Goal: Information Seeking & Learning: Learn about a topic

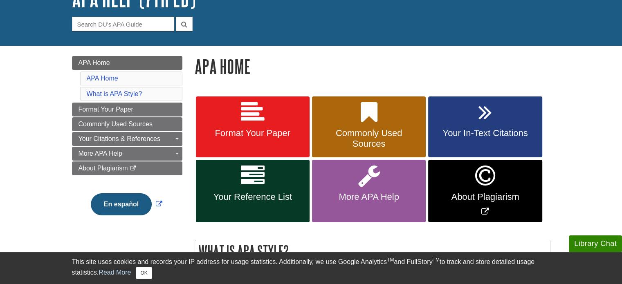
scroll to position [70, 0]
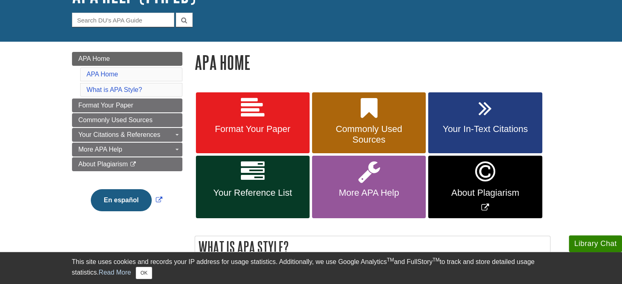
click at [203, 72] on h1 "APA Home" at bounding box center [373, 62] width 356 height 21
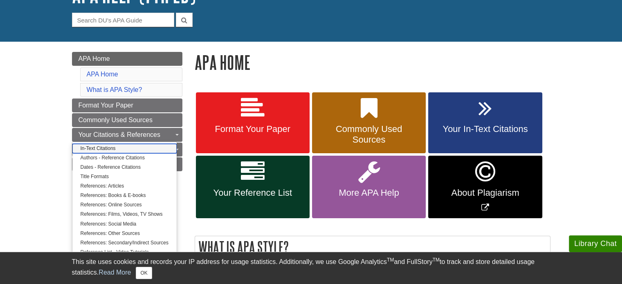
click at [145, 149] on link "In-Text Citations" at bounding box center [124, 148] width 104 height 9
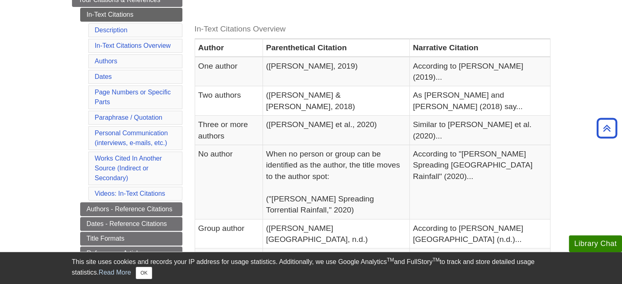
scroll to position [173, 0]
click at [137, 140] on link "Personal Communication (interviews, e-mails, etc.)" at bounding box center [131, 138] width 73 height 17
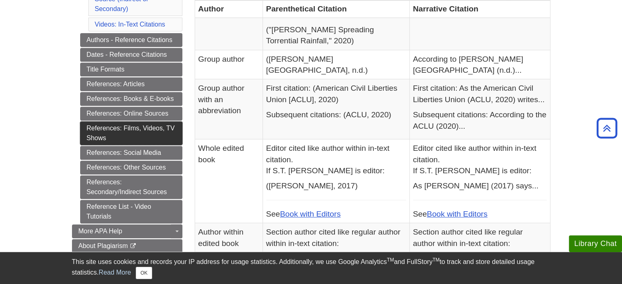
scroll to position [345, 0]
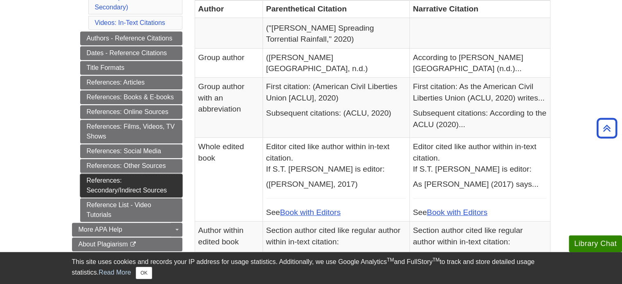
click at [137, 181] on link "References: Secondary/Indirect Sources" at bounding box center [131, 186] width 102 height 24
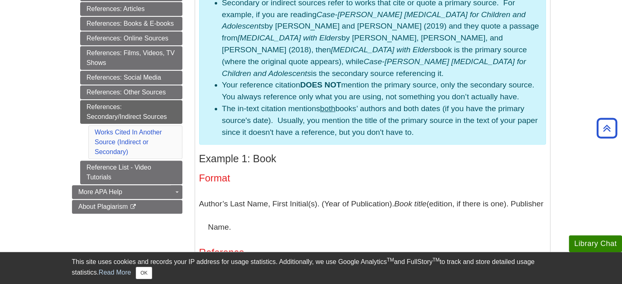
scroll to position [239, 0]
click at [284, 118] on li "The in-text citation mentions both books’ authors and both dates (if you have t…" at bounding box center [381, 120] width 318 height 35
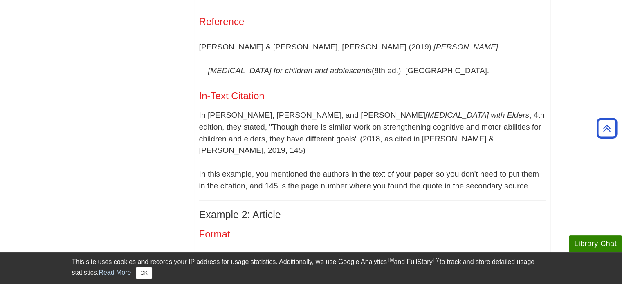
scroll to position [468, 0]
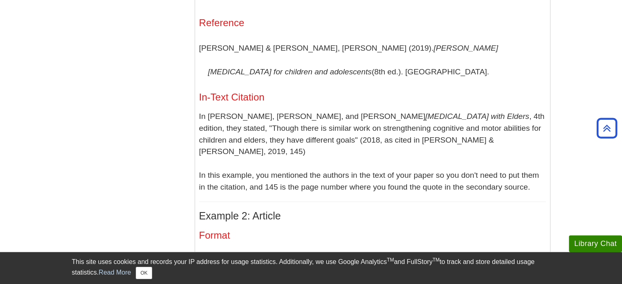
click at [383, 136] on p "In Helene L. Lohman, Sue Byers-Connon, and René L. Padilla’s Occupational Thera…" at bounding box center [372, 152] width 347 height 83
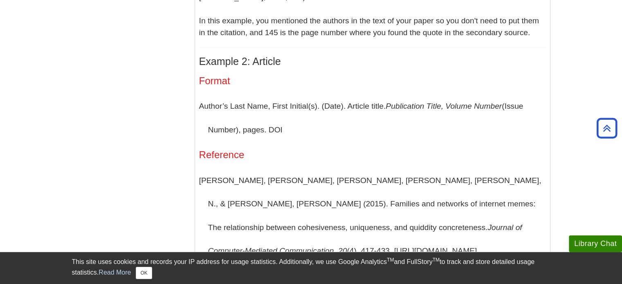
scroll to position [623, 0]
click at [476, 169] on p "Segev, E., Nissenbaum, A., Stolero, N., & Shifman, L. (2015). Families and netw…" at bounding box center [372, 216] width 347 height 94
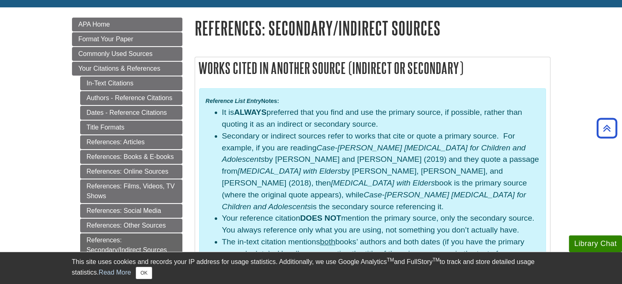
scroll to position [104, 0]
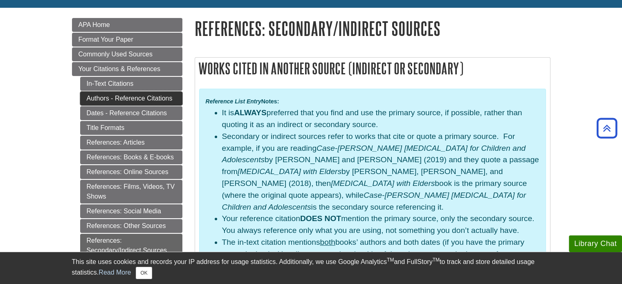
click at [132, 93] on link "Authors - Reference Citations" at bounding box center [131, 99] width 102 height 14
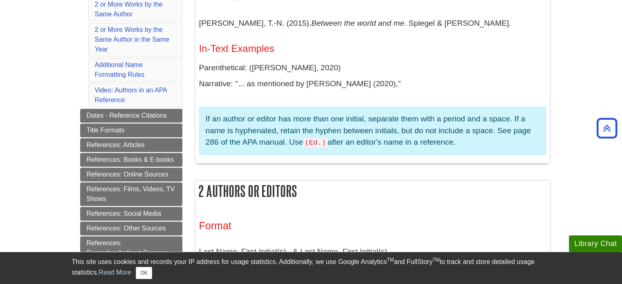
scroll to position [342, 0]
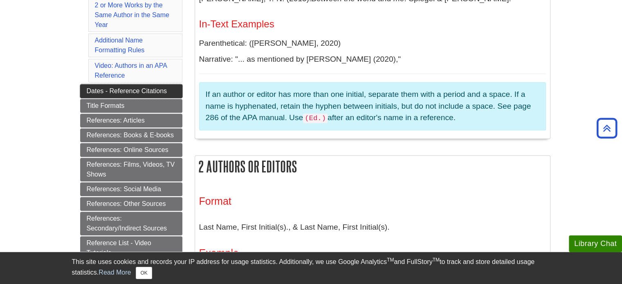
click at [137, 89] on link "Dates - Reference Citations" at bounding box center [131, 91] width 102 height 14
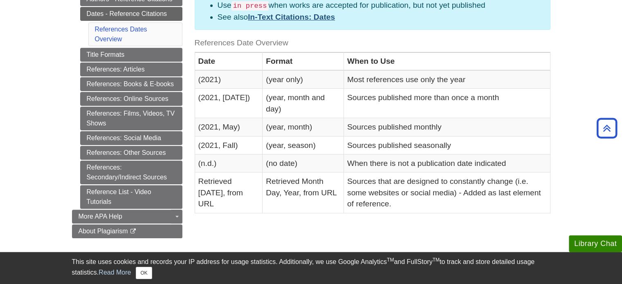
scroll to position [203, 0]
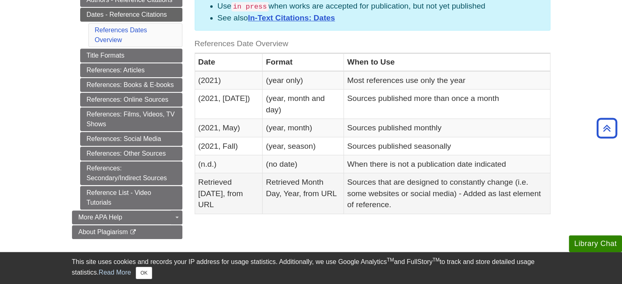
click at [237, 190] on td "Retrieved [DATE], from URL" at bounding box center [229, 193] width 68 height 41
click at [235, 179] on td "Retrieved [DATE], from URL" at bounding box center [229, 193] width 68 height 41
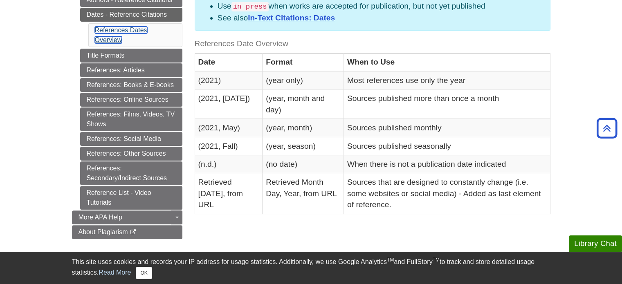
click at [133, 29] on link "References Dates Overview" at bounding box center [121, 35] width 52 height 17
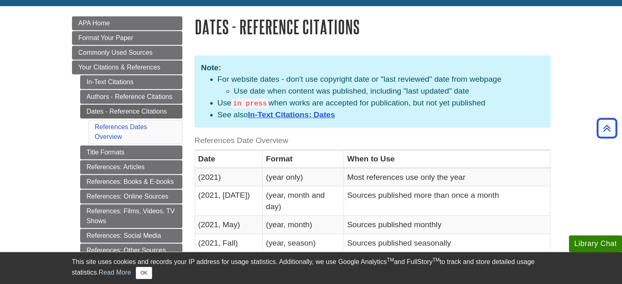
scroll to position [104, 0]
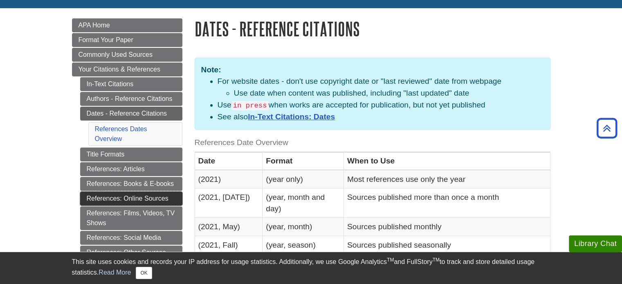
click at [124, 193] on link "References: Online Sources" at bounding box center [131, 199] width 102 height 14
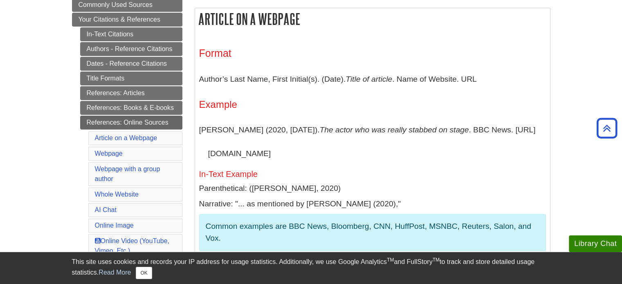
scroll to position [149, 0]
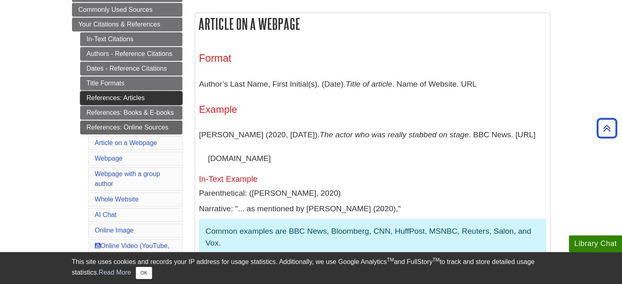
click at [143, 94] on link "References: Articles" at bounding box center [131, 98] width 102 height 14
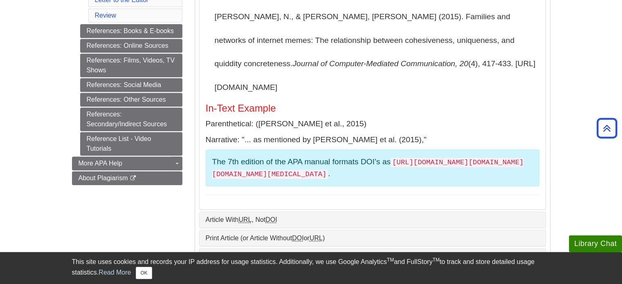
scroll to position [355, 0]
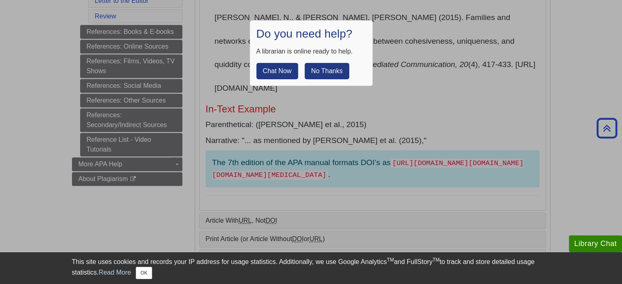
click at [326, 74] on button "No Thanks" at bounding box center [327, 71] width 45 height 16
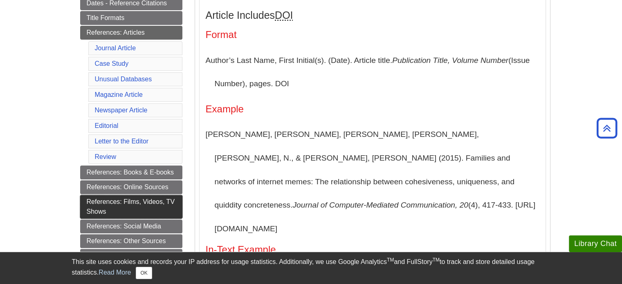
scroll to position [288, 0]
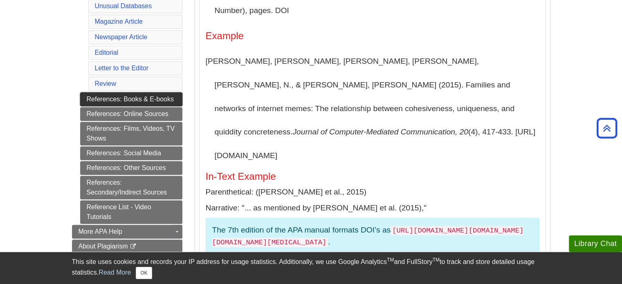
click at [158, 99] on link "References: Books & E-books" at bounding box center [131, 99] width 102 height 14
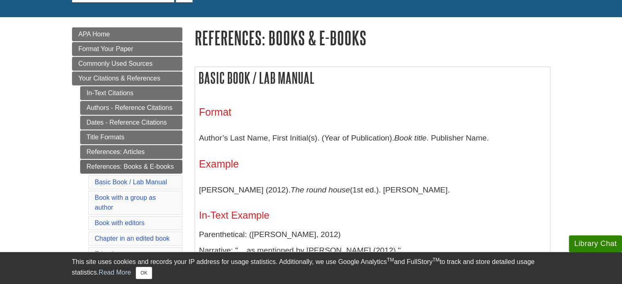
scroll to position [96, 0]
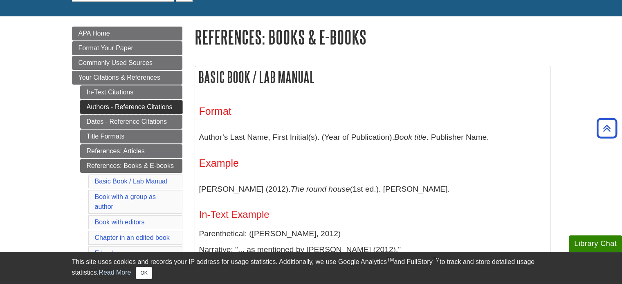
click at [126, 111] on link "Authors - Reference Citations" at bounding box center [131, 107] width 102 height 14
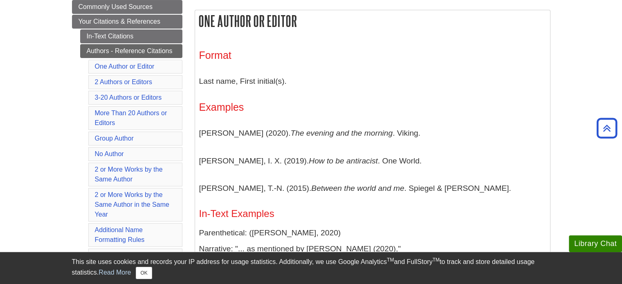
scroll to position [181, 0]
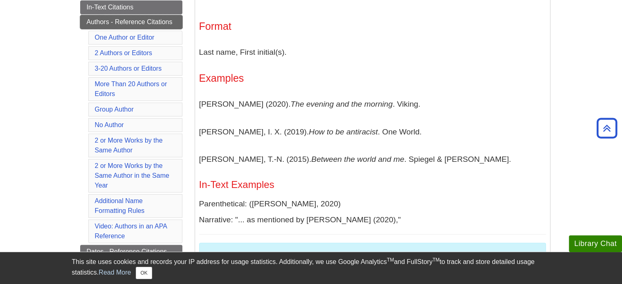
click at [132, 26] on link "Authors - Reference Citations" at bounding box center [131, 22] width 102 height 14
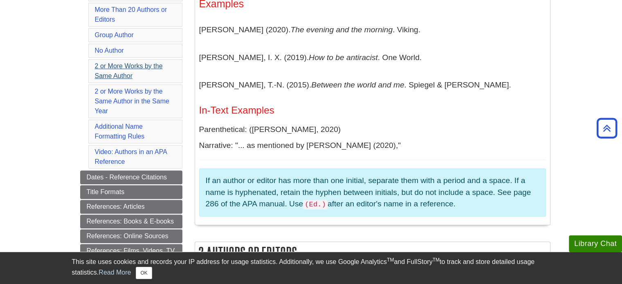
scroll to position [255, 0]
click at [122, 126] on link "Additional Name Formatting Rules" at bounding box center [120, 131] width 50 height 17
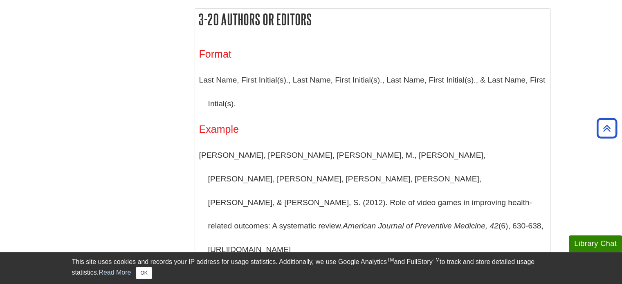
scroll to position [785, 0]
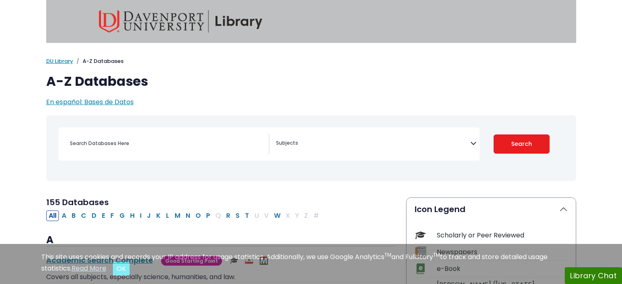
select select "Database Subject Filter"
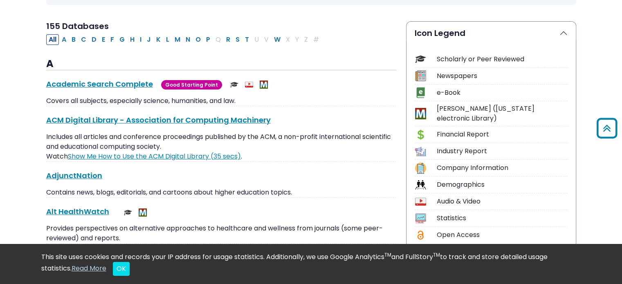
scroll to position [175, 0]
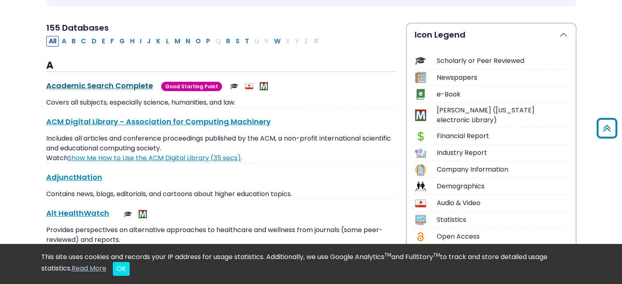
click at [130, 83] on link "Academic Search Complete This link opens in a new window" at bounding box center [99, 86] width 107 height 10
click at [455, 70] on div "Scholarly or Peer Reviewed Newspapers e-Book MeL (Michigan electronic Library) …" at bounding box center [491, 147] width 169 height 203
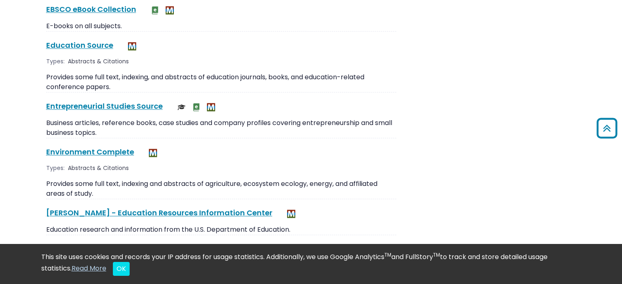
scroll to position [1198, 0]
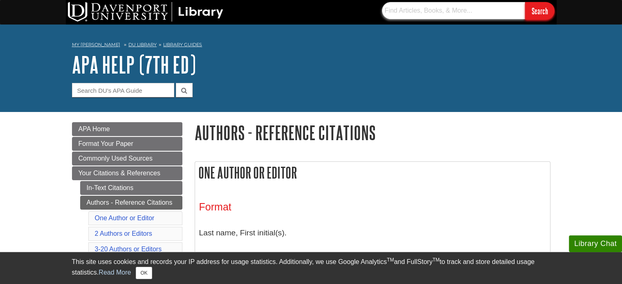
click at [417, 11] on input "text" at bounding box center [453, 10] width 143 height 17
type input "telehealth [MEDICAL_DATA]"
click at [525, 2] on input "Search" at bounding box center [539, 11] width 29 height 18
